Goal: Find specific fact: Find contact information

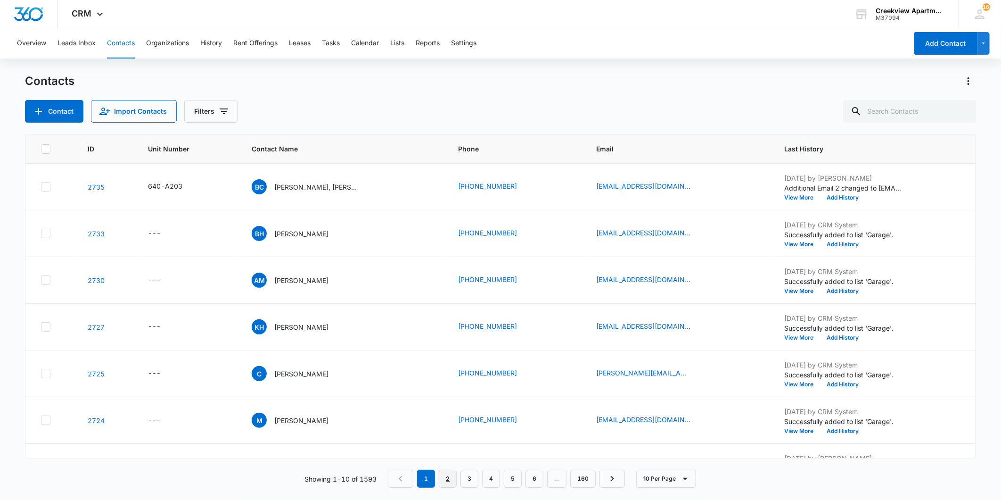
drag, startPoint x: 440, startPoint y: 481, endPoint x: 606, endPoint y: 112, distance: 405.0
drag, startPoint x: 606, startPoint y: 112, endPoint x: 618, endPoint y: 77, distance: 36.4
click at [618, 77] on div "Contacts" at bounding box center [500, 81] width 951 height 15
click at [883, 109] on input "text" at bounding box center [910, 111] width 133 height 23
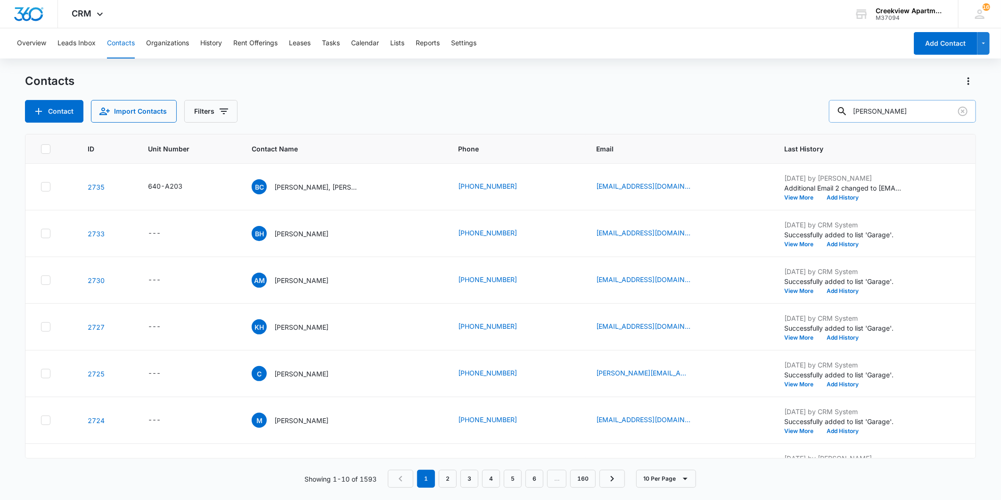
type input "[PERSON_NAME]"
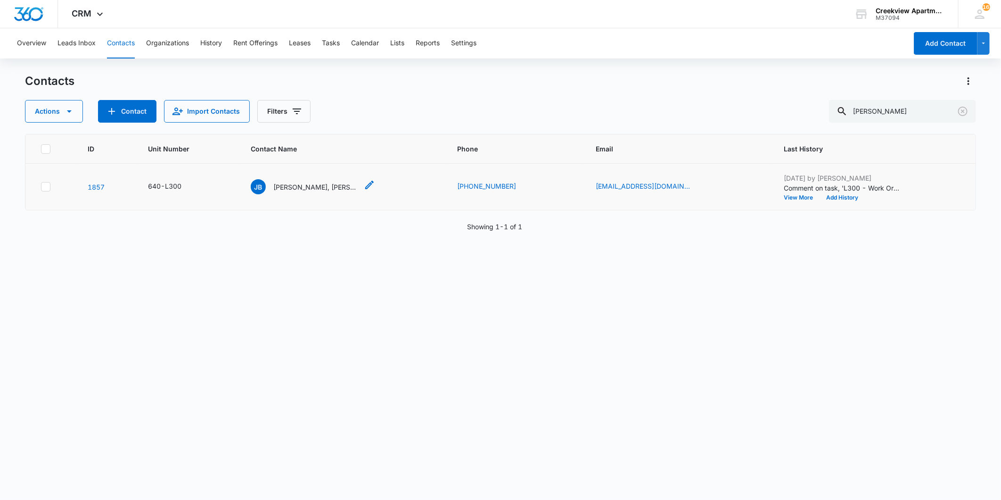
click at [313, 185] on p "[PERSON_NAME], [PERSON_NAME]" at bounding box center [315, 187] width 85 height 10
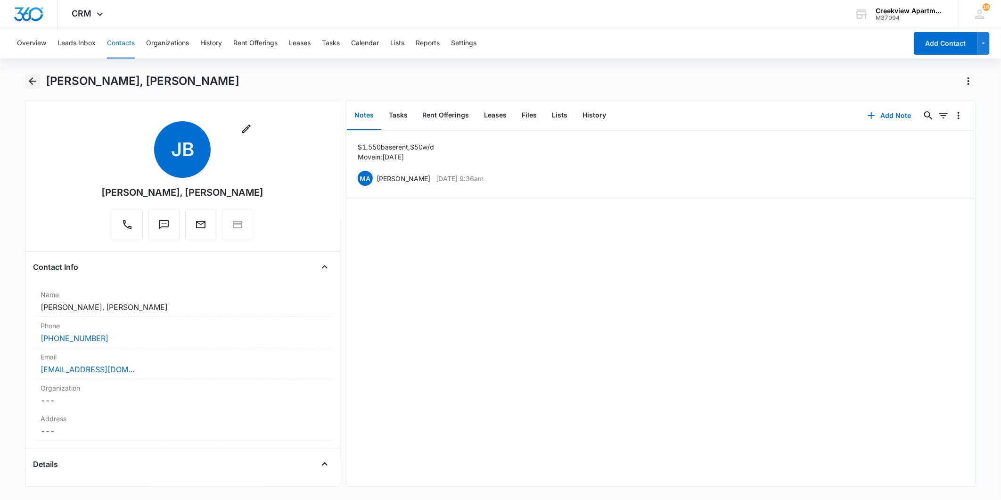
click at [34, 81] on icon "Back" at bounding box center [33, 81] width 8 height 8
